Goal: Task Accomplishment & Management: Manage account settings

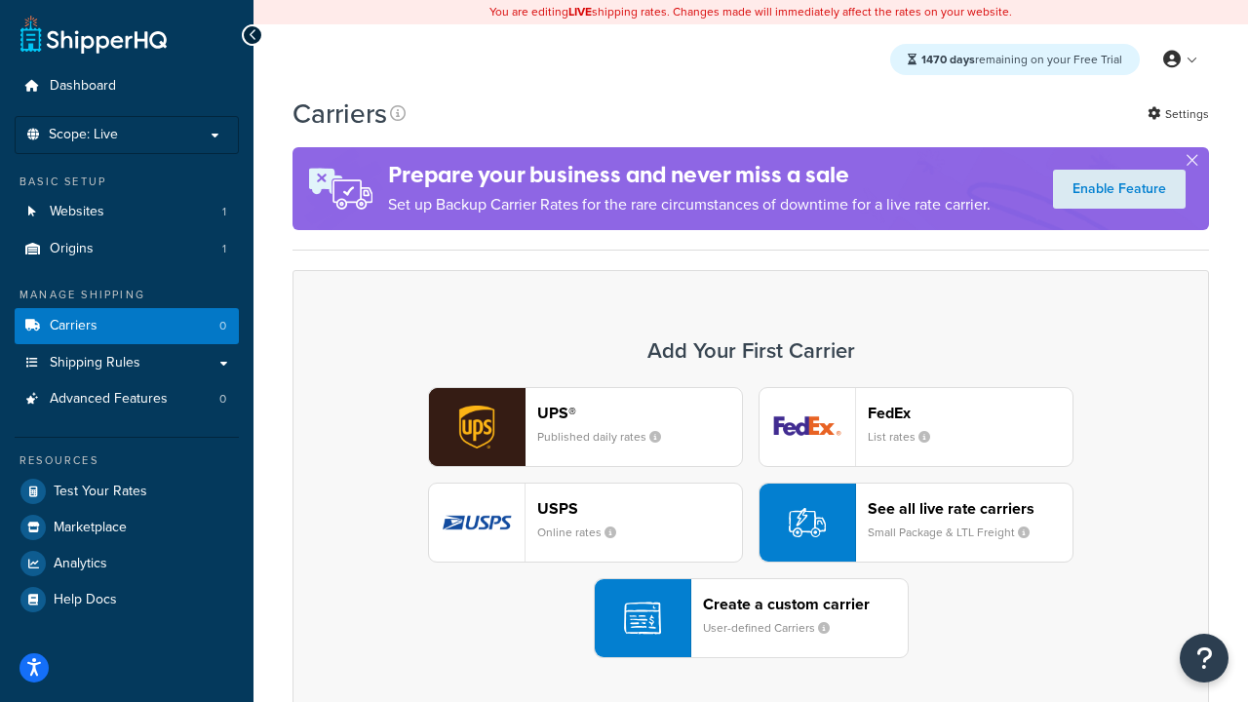
click at [751, 523] on div "UPS® Published daily rates FedEx List rates USPS Online rates See all live rate…" at bounding box center [750, 522] width 875 height 271
click at [970, 412] on header "FedEx" at bounding box center [970, 413] width 205 height 19
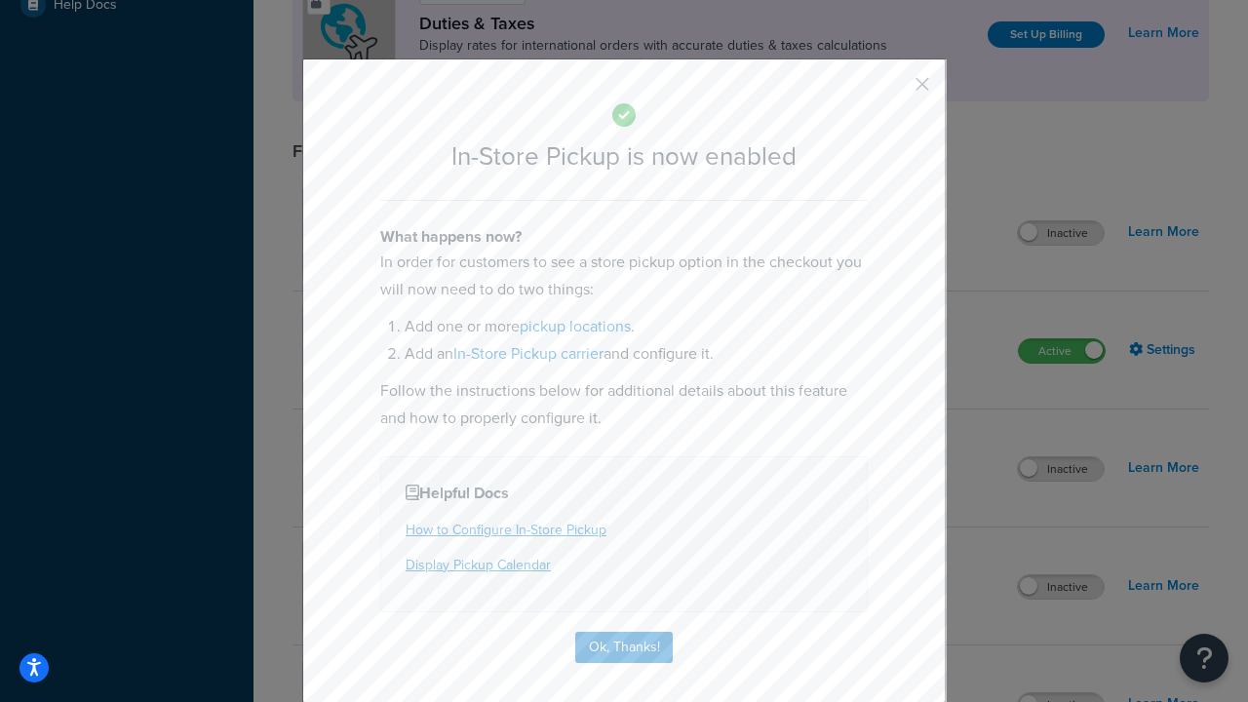
click at [893, 91] on button "button" at bounding box center [893, 91] width 5 height 5
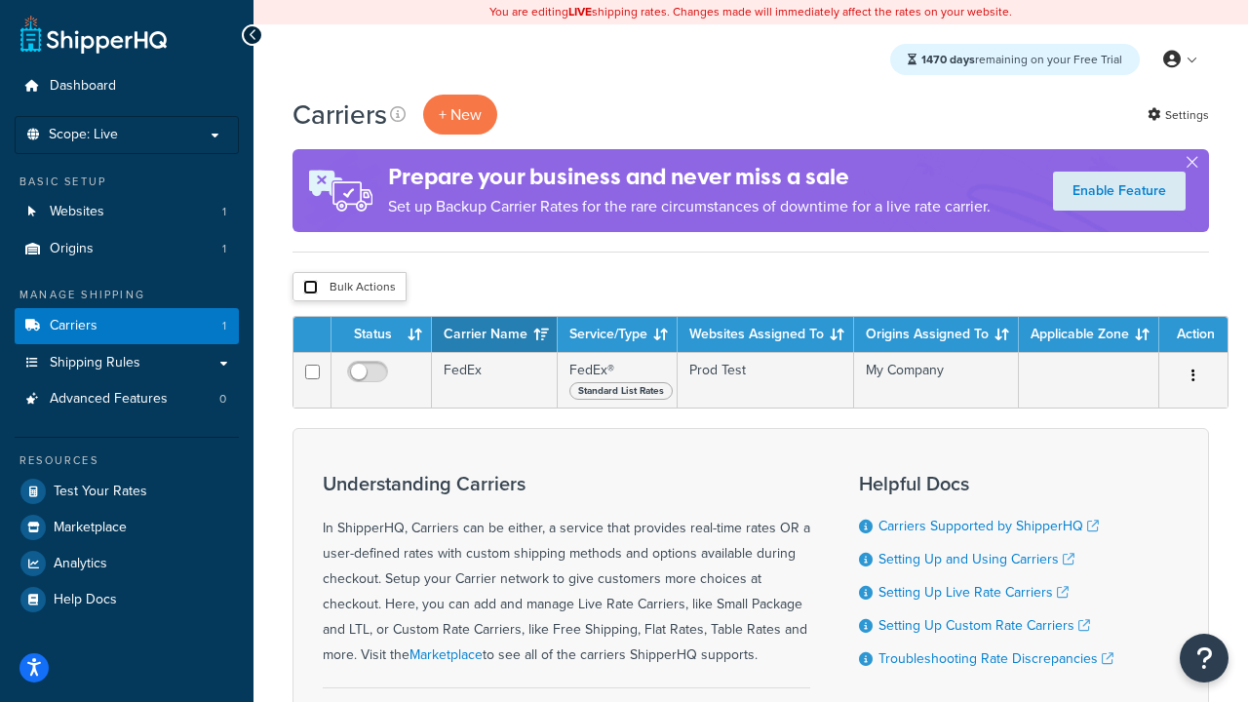
click at [310, 288] on input "checkbox" at bounding box center [310, 287] width 15 height 15
checkbox input "true"
click at [0, 0] on button "Delete" at bounding box center [0, 0] width 0 height 0
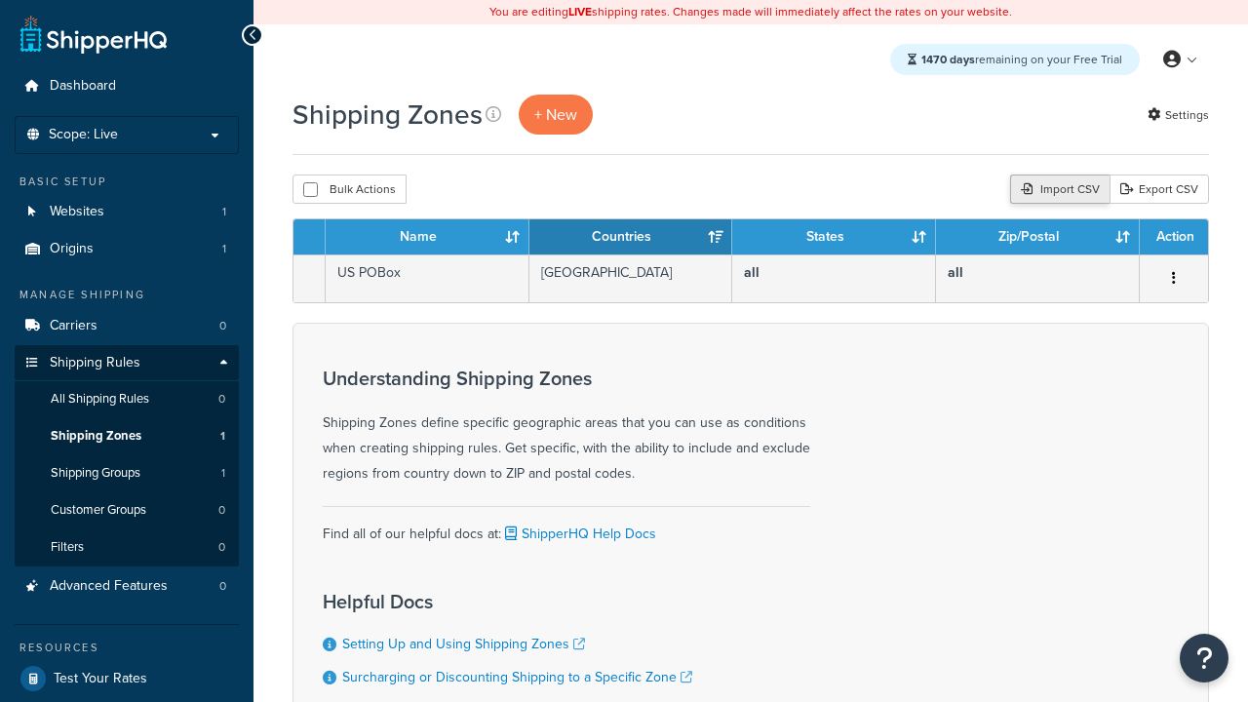
click at [1057, 190] on div "Import CSV" at bounding box center [1059, 188] width 99 height 29
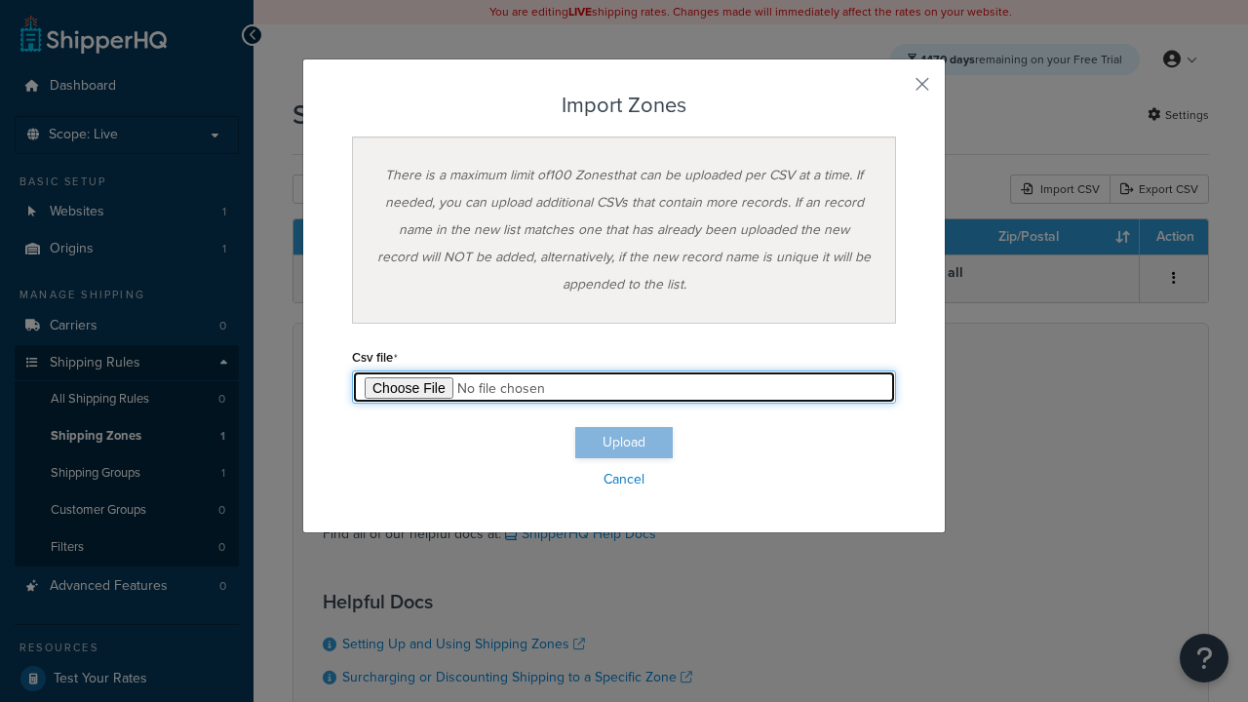
click at [624, 387] on input "file" at bounding box center [624, 386] width 544 height 33
type input "C:\fakepath\importZonesFailure.csv"
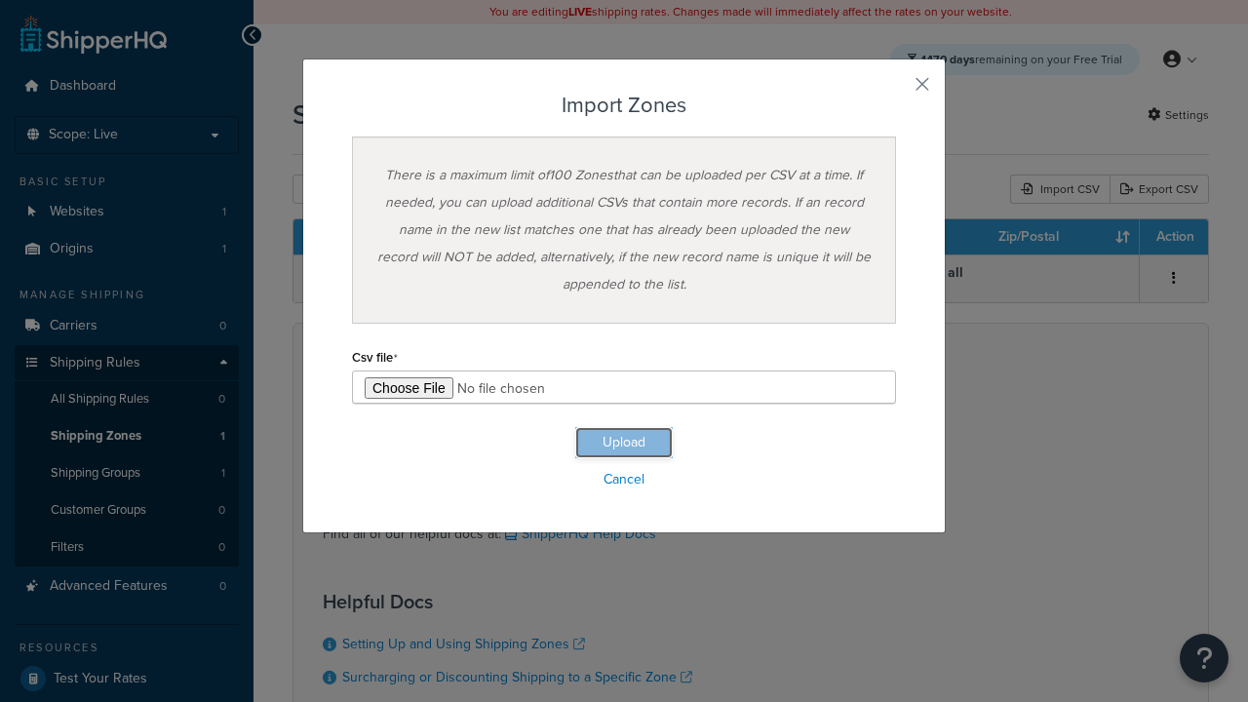
click at [624, 443] on button "Upload" at bounding box center [623, 442] width 97 height 31
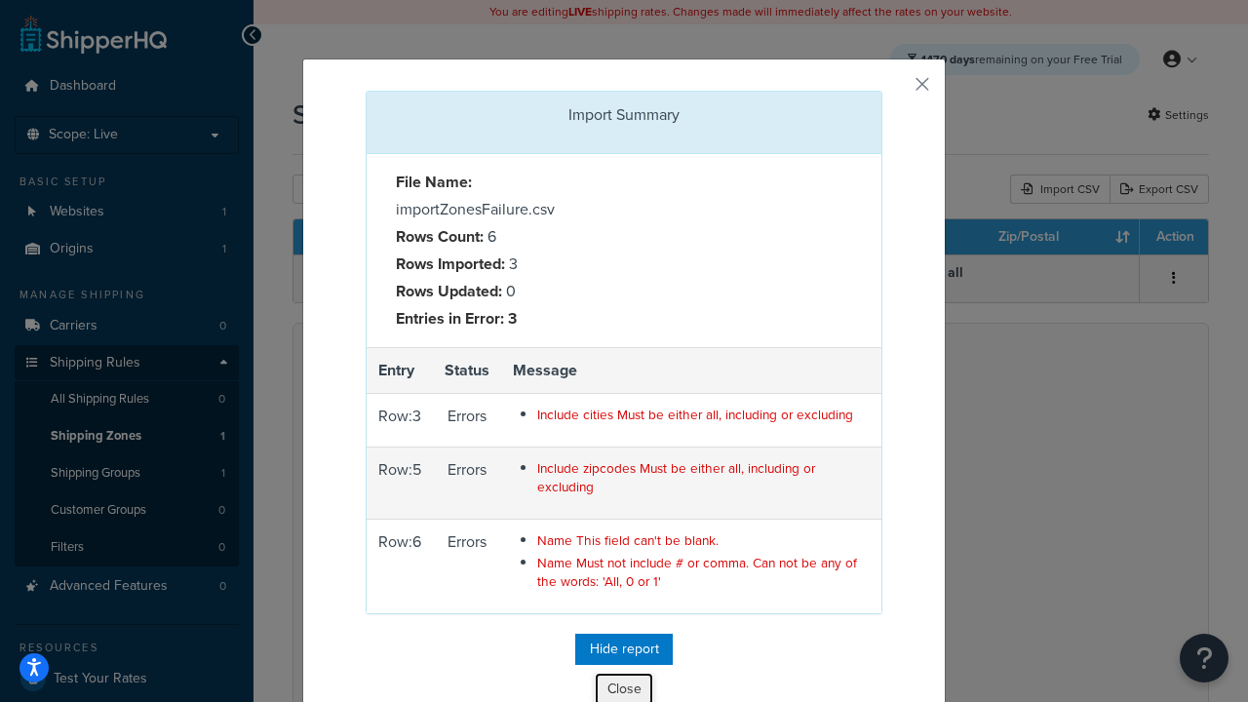
click at [624, 685] on button "Close" at bounding box center [624, 689] width 58 height 33
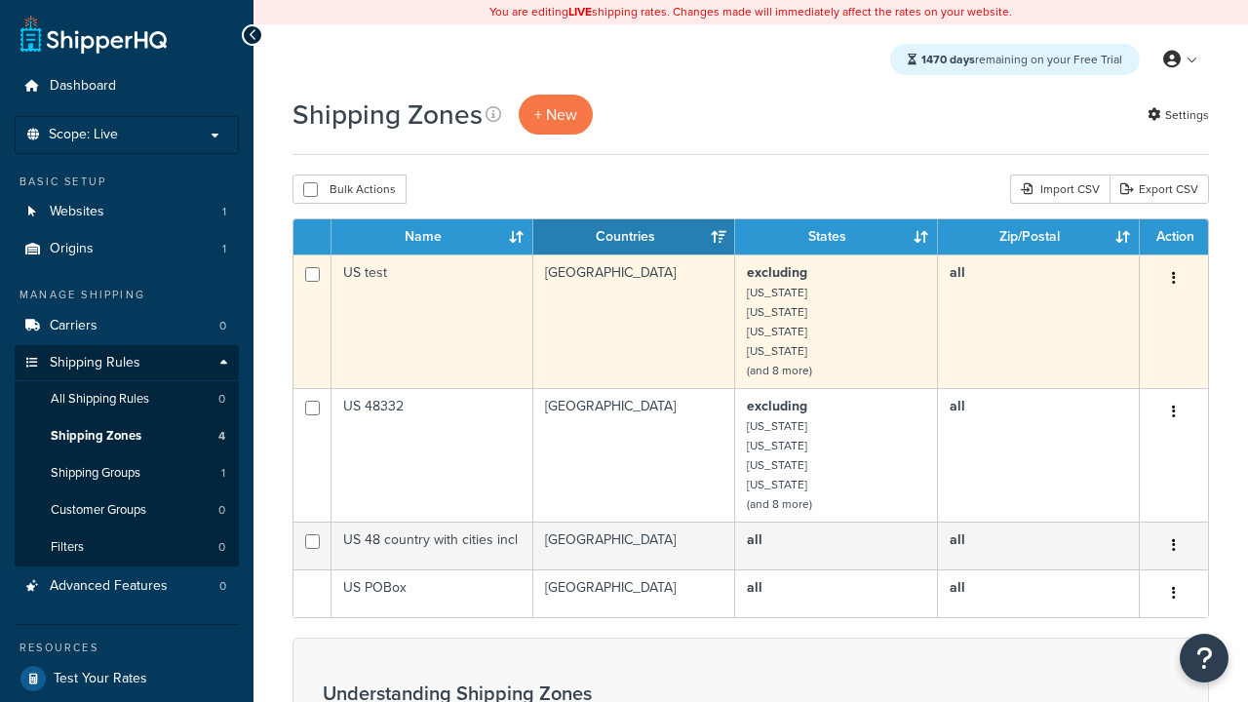
click at [1173, 280] on icon "button" at bounding box center [1174, 278] width 4 height 14
click at [0, 0] on link "Delete" at bounding box center [0, 0] width 0 height 0
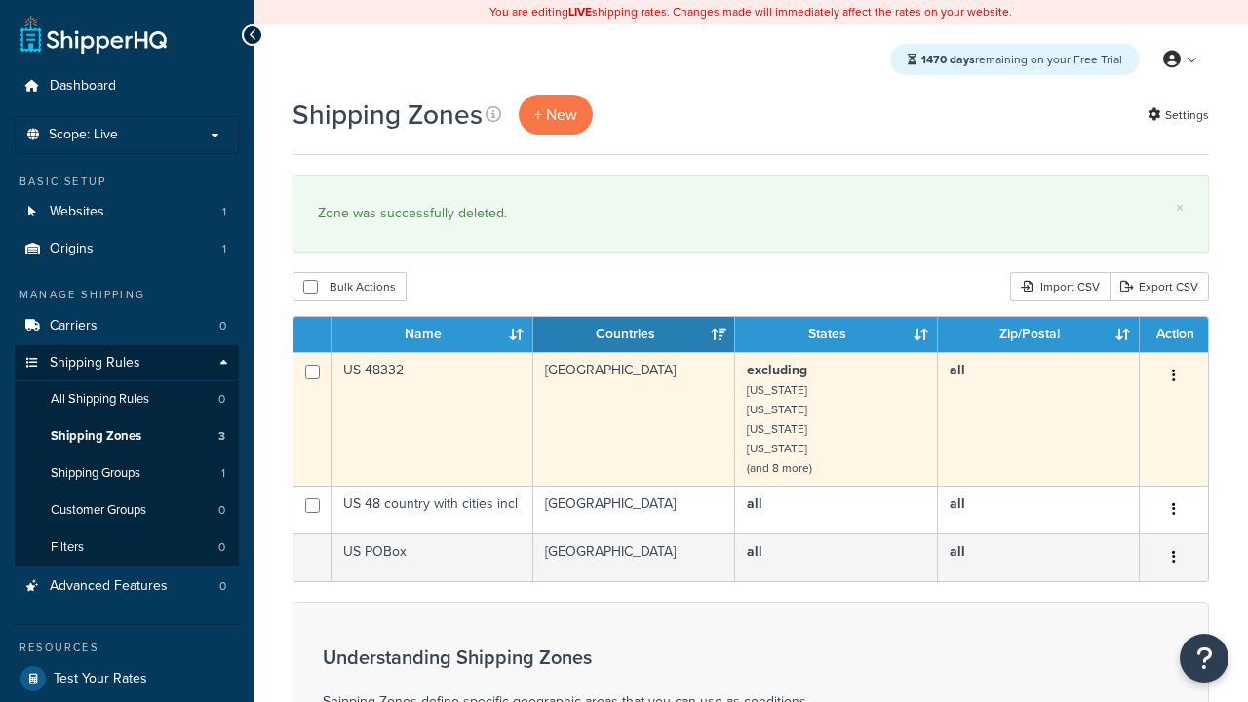
click at [1173, 377] on icon "button" at bounding box center [1174, 375] width 4 height 14
click at [0, 0] on link "Delete" at bounding box center [0, 0] width 0 height 0
